Goal: Transaction & Acquisition: Obtain resource

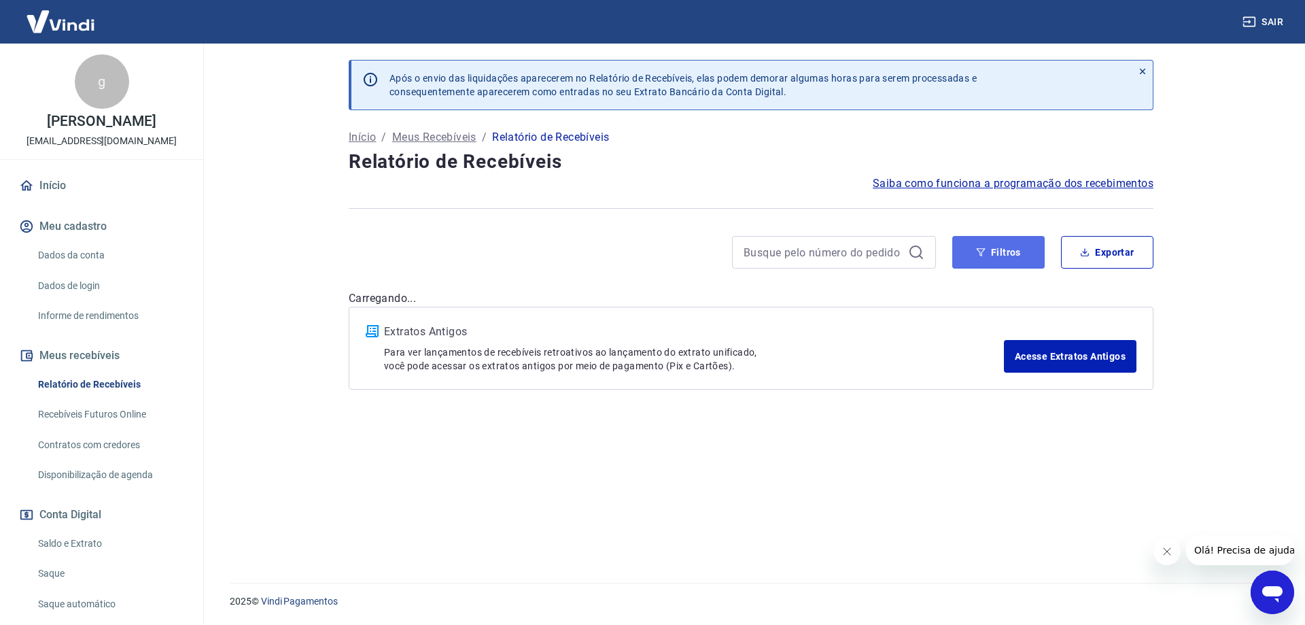
click at [984, 251] on icon "button" at bounding box center [981, 252] width 9 height 8
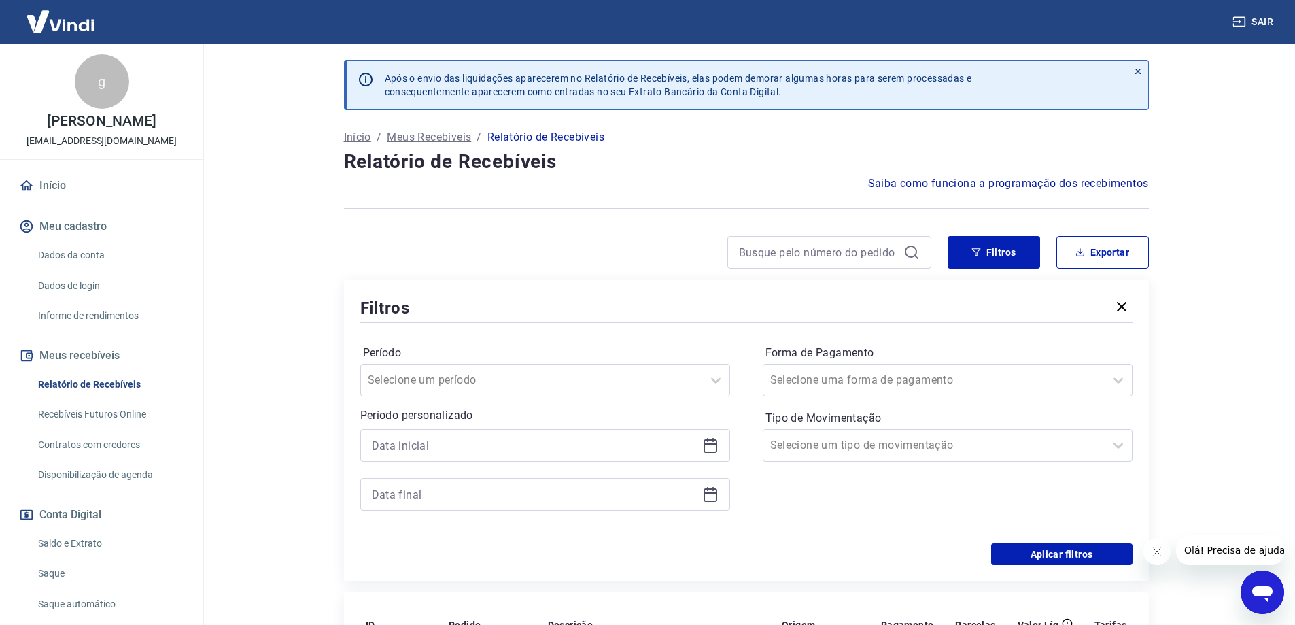
click at [715, 455] on div at bounding box center [545, 445] width 370 height 33
click at [715, 447] on icon at bounding box center [710, 445] width 16 height 16
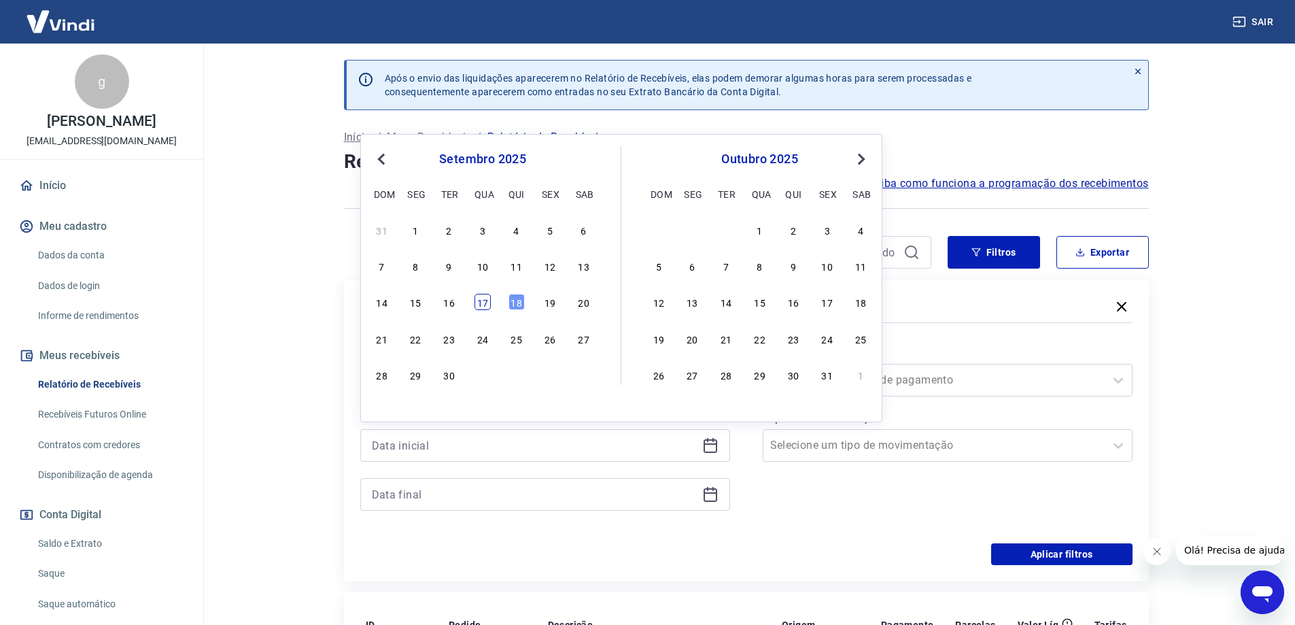
click at [483, 303] on div "17" at bounding box center [483, 302] width 16 height 16
click at [483, 303] on div "Filtros" at bounding box center [746, 308] width 772 height 24
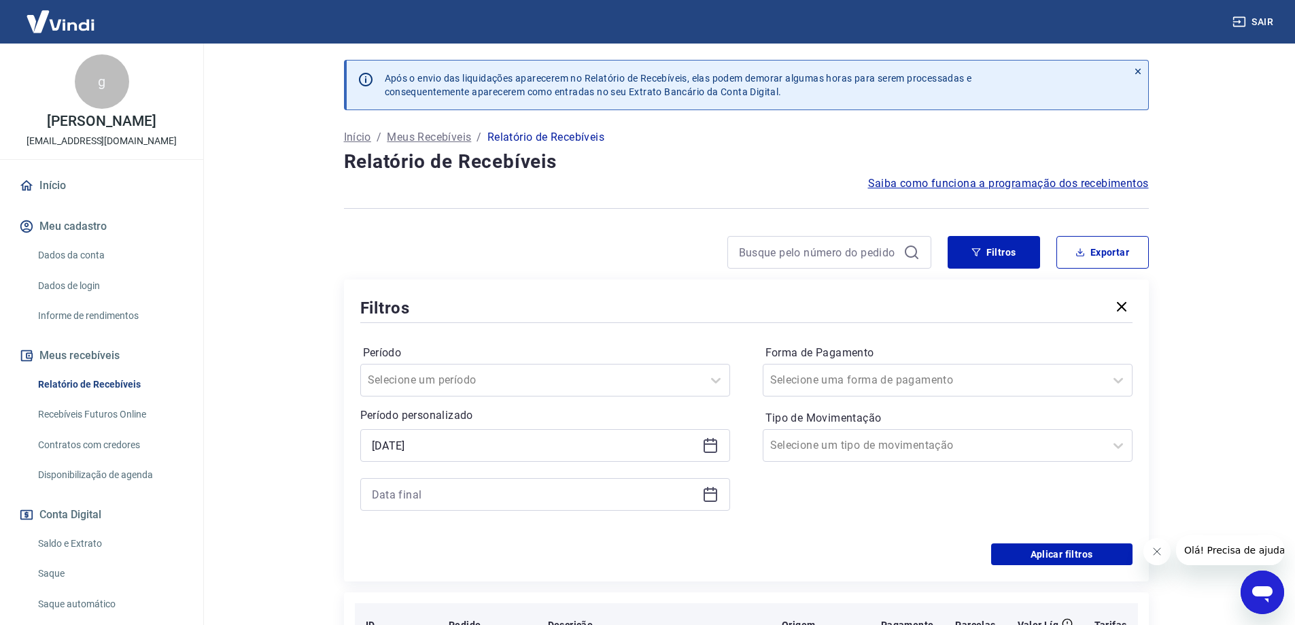
type input "[DATE]"
click at [706, 502] on icon at bounding box center [711, 495] width 14 height 14
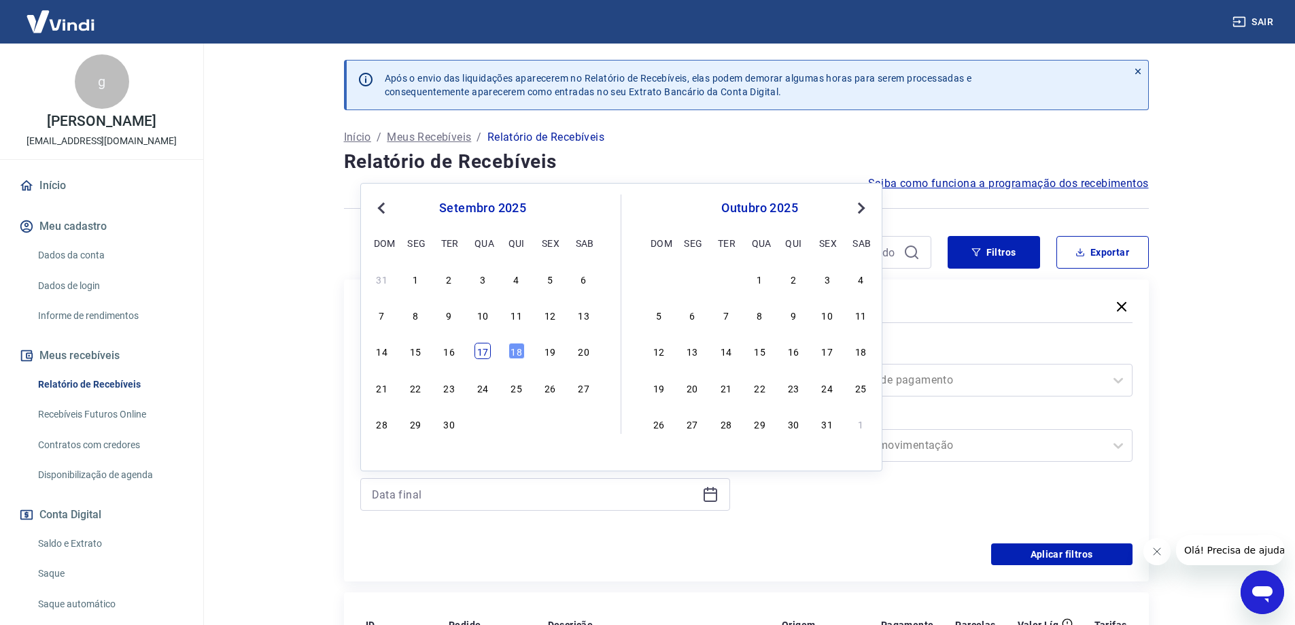
click at [479, 356] on div "17" at bounding box center [483, 351] width 16 height 16
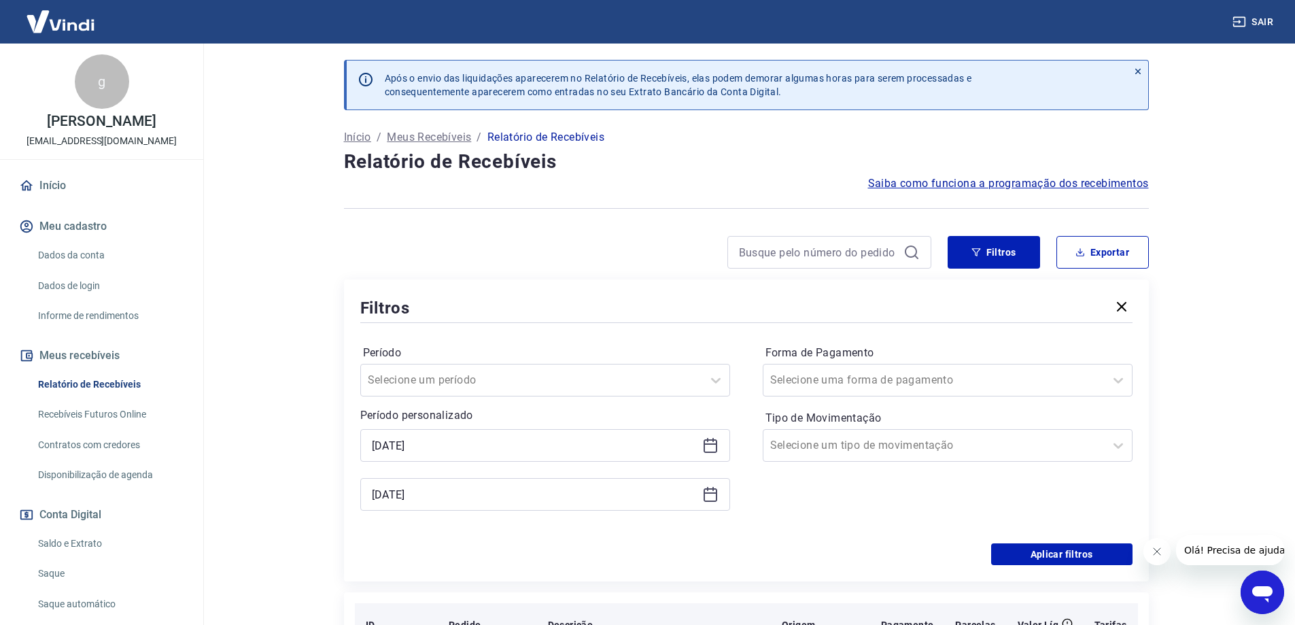
type input "[DATE]"
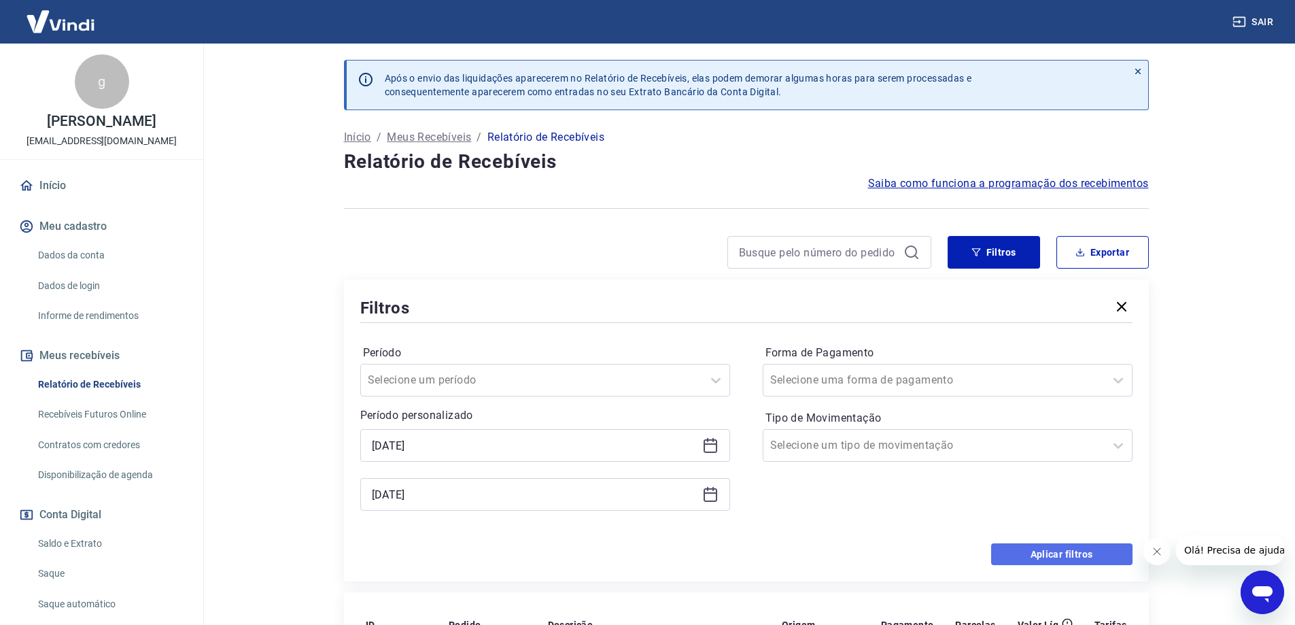
click at [1072, 560] on button "Aplicar filtros" at bounding box center [1061, 554] width 141 height 22
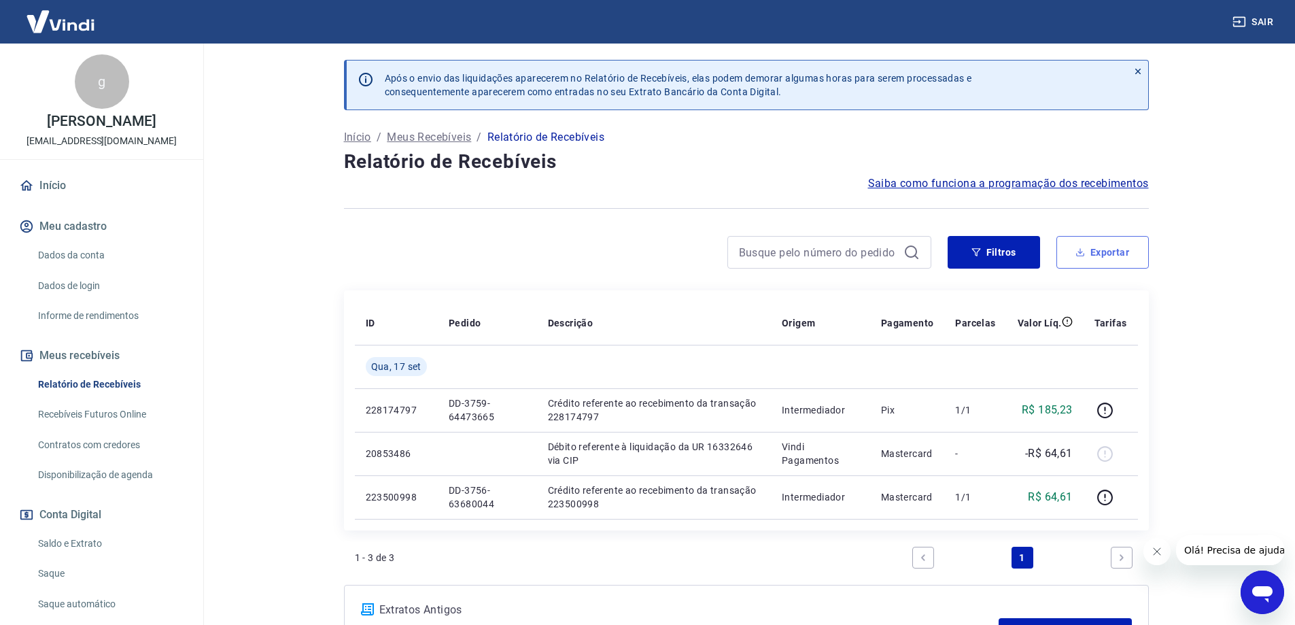
click at [1116, 247] on button "Exportar" at bounding box center [1103, 252] width 92 height 33
type input "[DATE]"
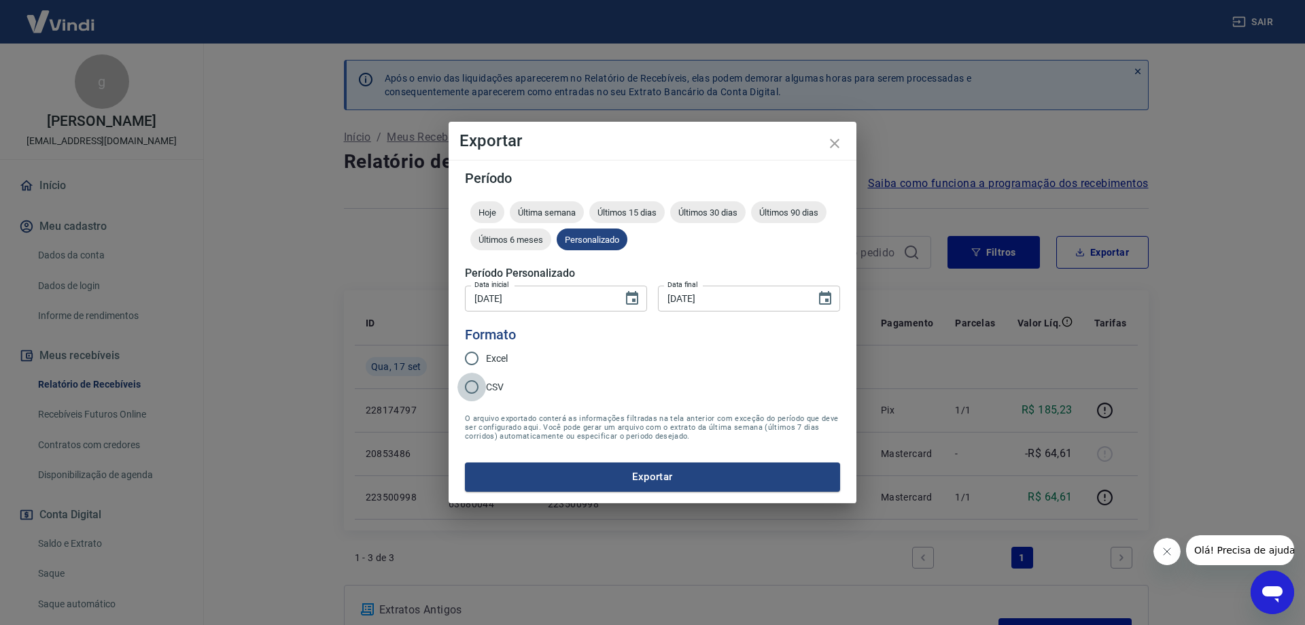
click at [479, 385] on input "CSV" at bounding box center [472, 387] width 29 height 29
radio input "true"
click at [615, 473] on button "Exportar" at bounding box center [652, 476] width 375 height 29
